Goal: Navigation & Orientation: Find specific page/section

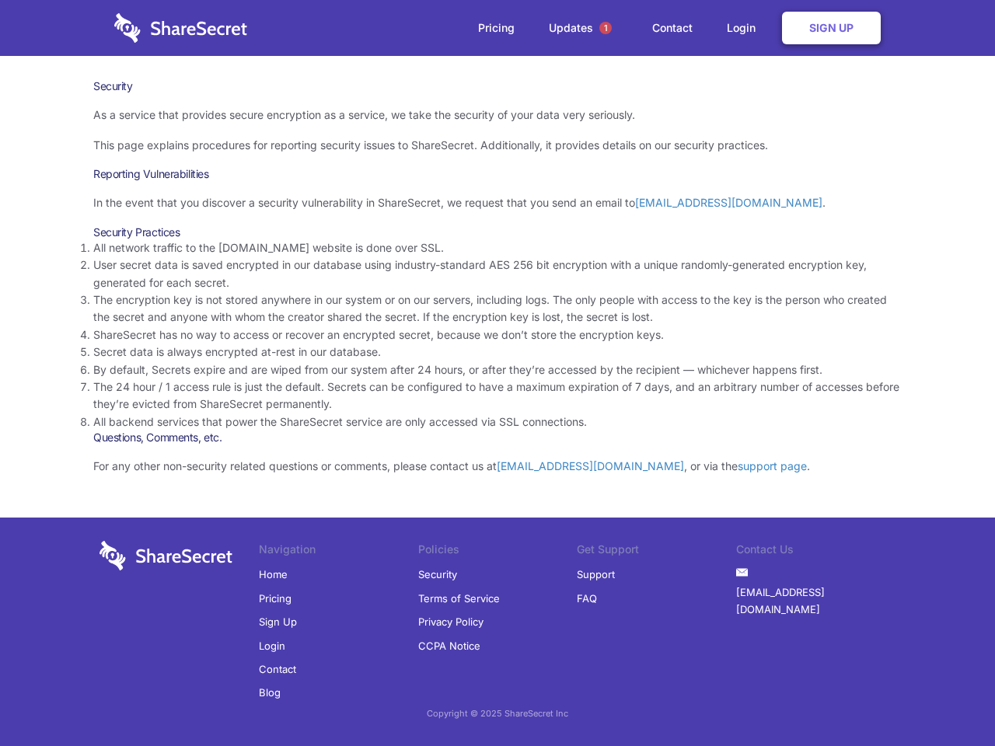
click at [497, 373] on li "By default, Secrets expire and are wiped from our system after 24 hours, or aft…" at bounding box center [497, 369] width 808 height 17
click at [605, 28] on span "1" at bounding box center [605, 28] width 12 height 12
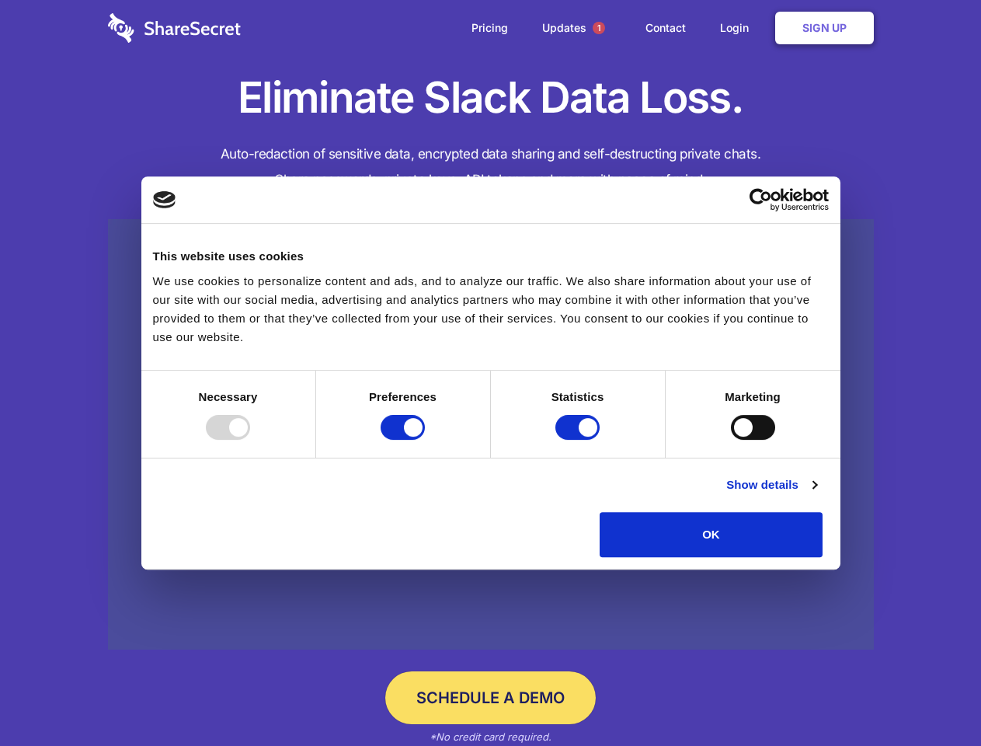
click at [250, 440] on div at bounding box center [228, 427] width 44 height 25
click at [425, 440] on input "Preferences" at bounding box center [403, 427] width 44 height 25
checkbox input "false"
click at [580, 440] on input "Statistics" at bounding box center [578, 427] width 44 height 25
checkbox input "false"
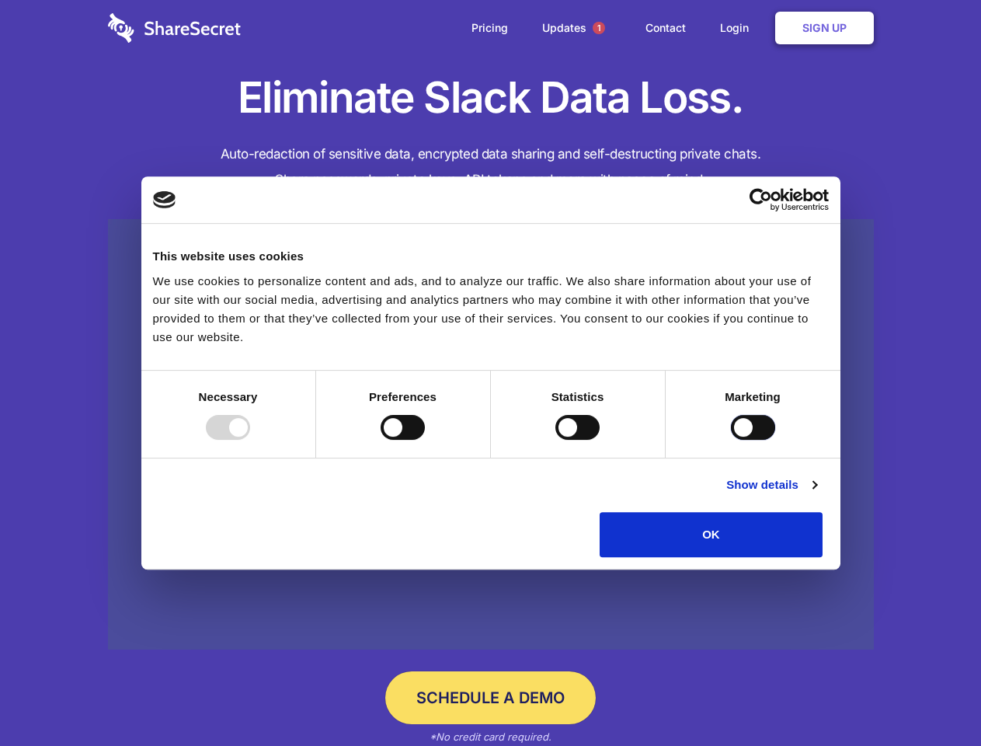
click at [731, 440] on input "Marketing" at bounding box center [753, 427] width 44 height 25
checkbox input "true"
click at [817, 494] on link "Show details" at bounding box center [772, 485] width 90 height 19
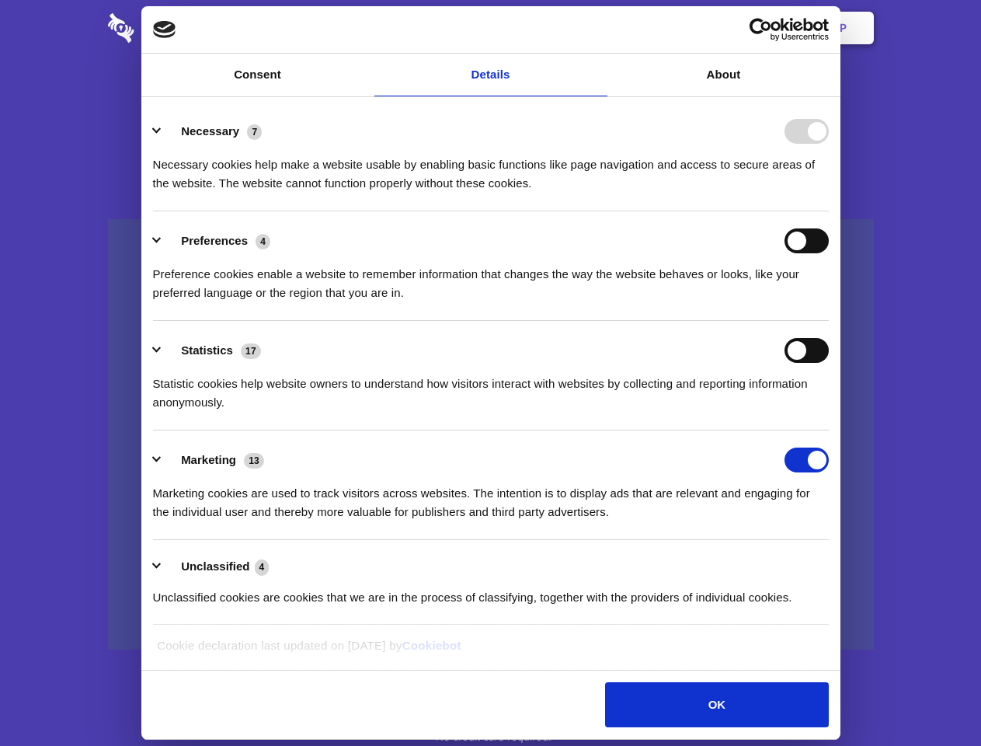
click at [829, 193] on div "Necessary 7 Necessary cookies help make a website usable by enabling basic func…" at bounding box center [491, 156] width 676 height 74
click at [598, 28] on span "1" at bounding box center [599, 28] width 12 height 12
